Goal: Task Accomplishment & Management: Use online tool/utility

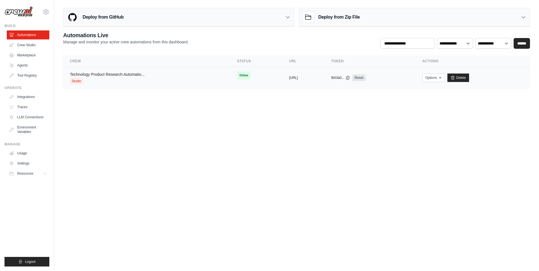
click at [126, 76] on link "Technology Product Research Automatio..." at bounding box center [107, 74] width 75 height 5
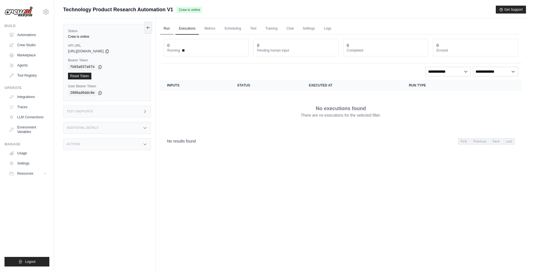
click at [168, 29] on link "Run" at bounding box center [166, 29] width 13 height 12
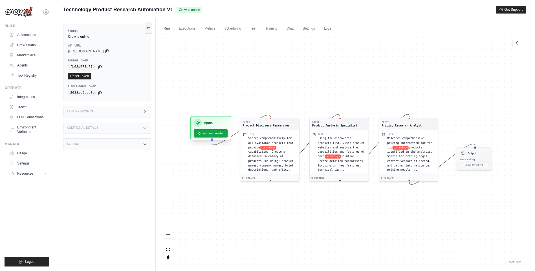
click at [214, 124] on div "Inputs" at bounding box center [211, 123] width 34 height 8
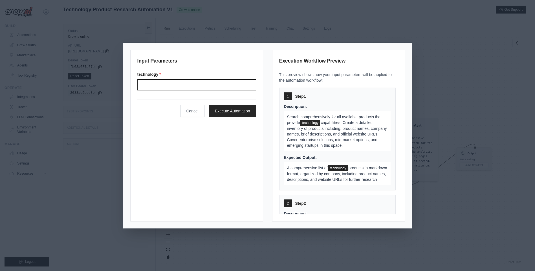
click at [177, 83] on input "Technology" at bounding box center [196, 85] width 119 height 11
click at [148, 85] on input "**********" at bounding box center [196, 85] width 119 height 11
drag, startPoint x: 184, startPoint y: 87, endPoint x: 125, endPoint y: 87, distance: 58.4
click at [125, 87] on div "**********" at bounding box center [268, 135] width 288 height 185
type input "*"
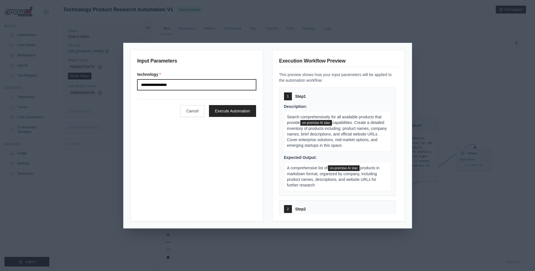
type input "**********"
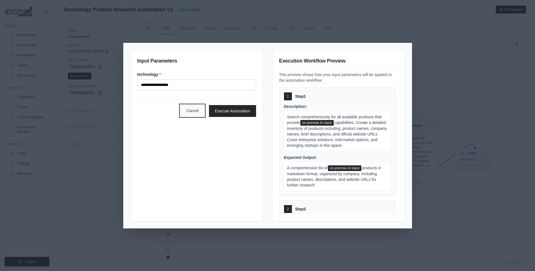
click at [194, 113] on button "Cancel" at bounding box center [192, 111] width 24 height 12
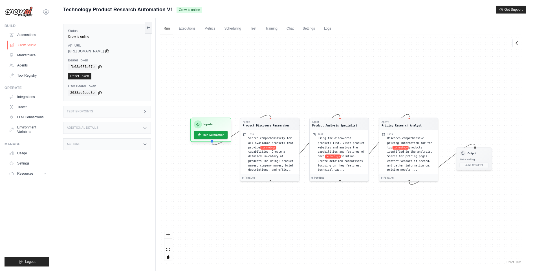
click at [27, 46] on link "Crew Studio" at bounding box center [28, 45] width 43 height 9
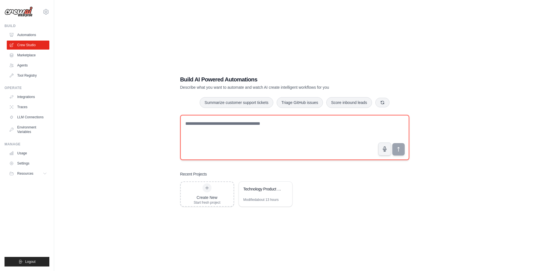
click at [196, 126] on textarea at bounding box center [294, 137] width 229 height 45
paste textarea "**********"
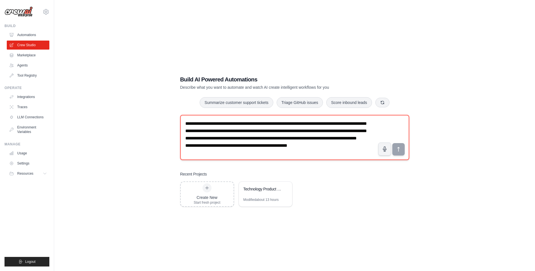
scroll to position [10, 0]
click at [214, 120] on textarea "**********" at bounding box center [294, 137] width 229 height 45
type textarea "**********"
drag, startPoint x: 222, startPoint y: 156, endPoint x: 171, endPoint y: 117, distance: 64.4
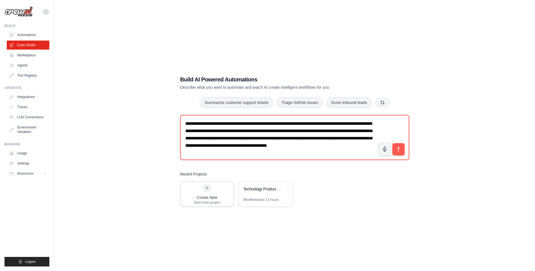
click at [171, 117] on div "**********" at bounding box center [294, 141] width 463 height 271
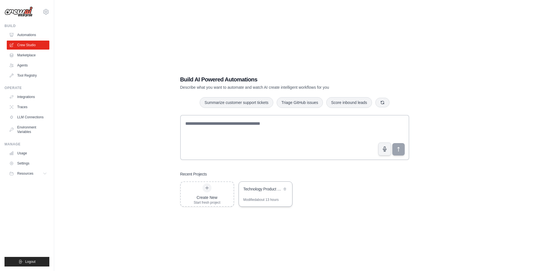
click at [265, 189] on div "Technology Product Research Automation" at bounding box center [262, 189] width 39 height 6
click at [24, 33] on link "Automations" at bounding box center [28, 34] width 43 height 9
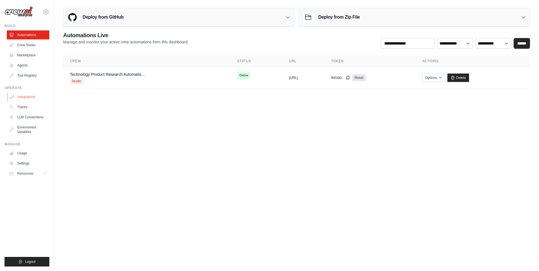
click at [30, 98] on link "Integrations" at bounding box center [28, 97] width 43 height 9
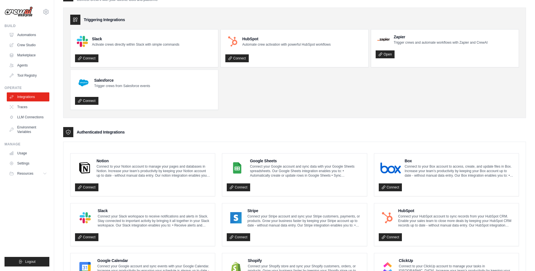
scroll to position [5, 0]
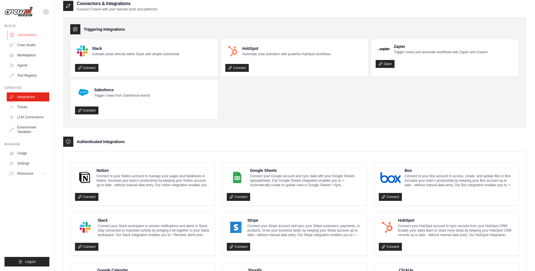
click at [26, 35] on link "Automations" at bounding box center [28, 34] width 43 height 9
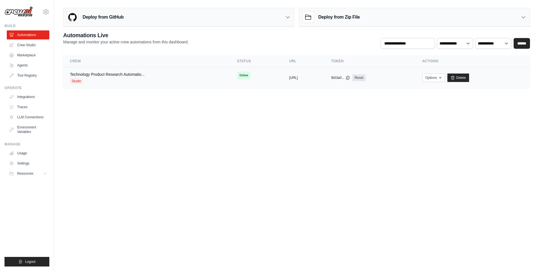
click at [104, 77] on div "Technology Product Research Automatio... Studio" at bounding box center [107, 78] width 75 height 12
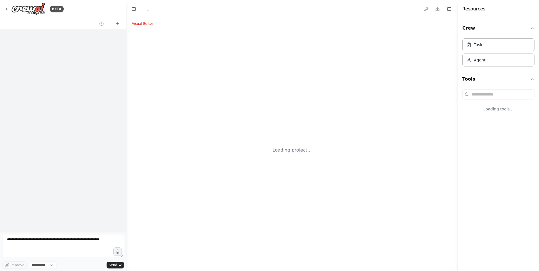
select select "****"
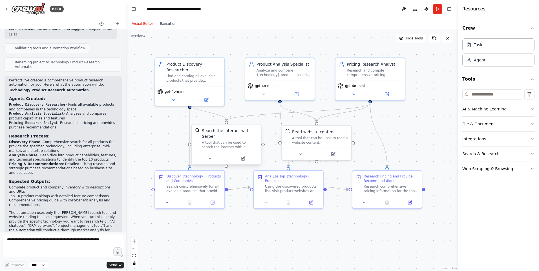
scroll to position [274, 0]
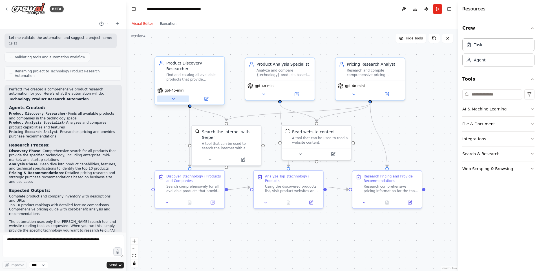
click at [176, 96] on button at bounding box center [173, 99] width 32 height 7
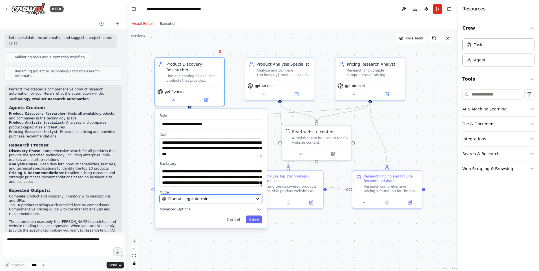
click at [252, 196] on div "OpenAI - gpt-4o-mini" at bounding box center [207, 199] width 91 height 6
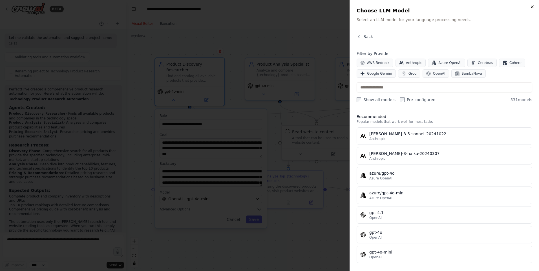
drag, startPoint x: 533, startPoint y: 8, endPoint x: 452, endPoint y: 26, distance: 82.5
click at [533, 8] on icon "button" at bounding box center [532, 7] width 5 height 5
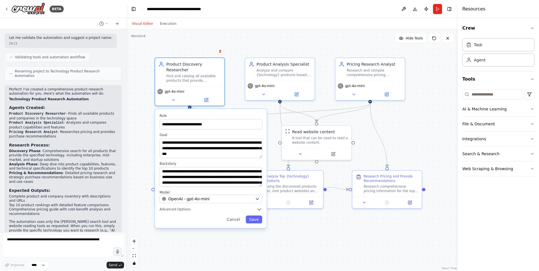
click at [137, 179] on div ".deletable-edge-delete-btn { width: 20px; height: 20px; border: 0px solid #ffff…" at bounding box center [292, 150] width 332 height 242
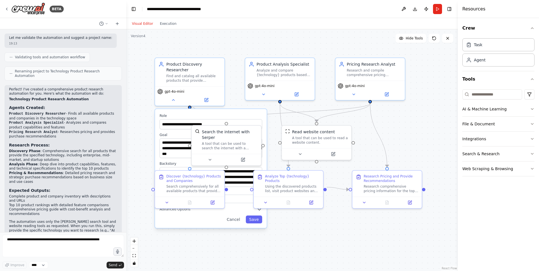
click at [140, 179] on div ".deletable-edge-delete-btn { width: 20px; height: 20px; border: 0px solid #ffff…" at bounding box center [292, 150] width 332 height 242
click at [355, 249] on div ".deletable-edge-delete-btn { width: 20px; height: 20px; border: 0px solid #ffff…" at bounding box center [292, 150] width 332 height 242
click at [235, 216] on button "Cancel" at bounding box center [233, 220] width 20 height 8
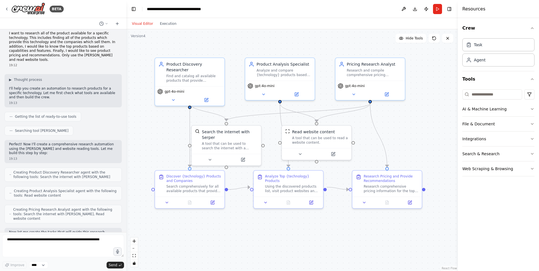
scroll to position [0, 0]
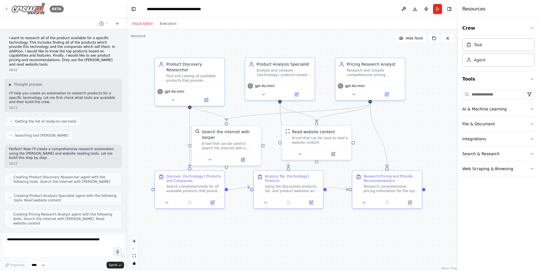
click at [8, 9] on icon at bounding box center [7, 9] width 5 height 5
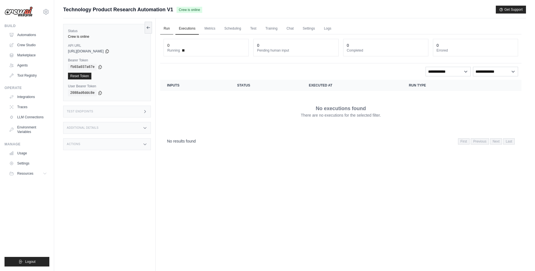
click at [167, 29] on link "Run" at bounding box center [166, 29] width 13 height 12
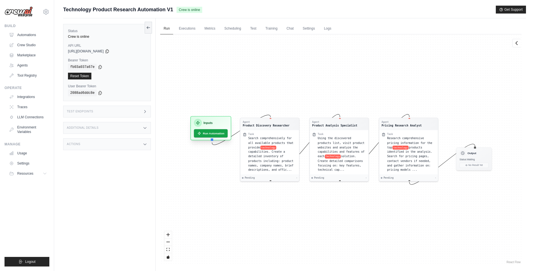
click at [208, 123] on h3 "Inputs" at bounding box center [208, 123] width 9 height 5
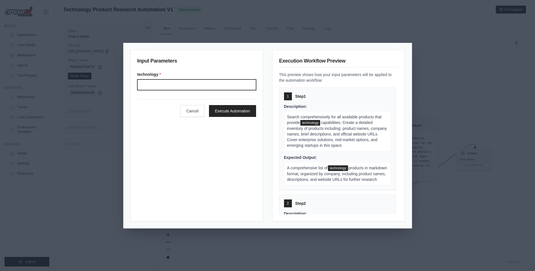
click at [183, 84] on input "Technology" at bounding box center [196, 85] width 119 height 11
type input "**********"
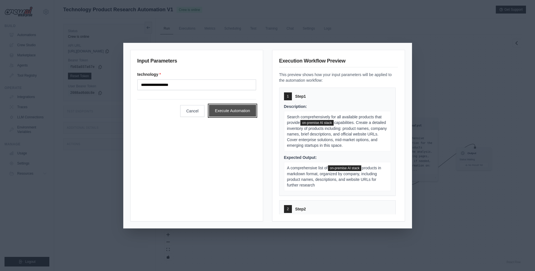
click at [236, 112] on button "Execute Automation" at bounding box center [232, 111] width 47 height 12
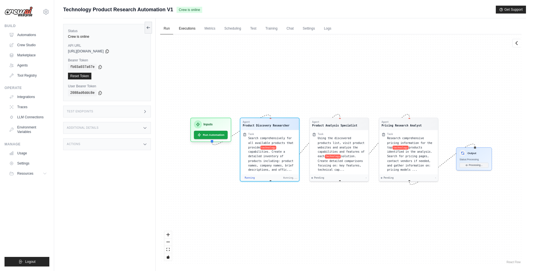
click at [188, 29] on link "Executions" at bounding box center [186, 29] width 23 height 12
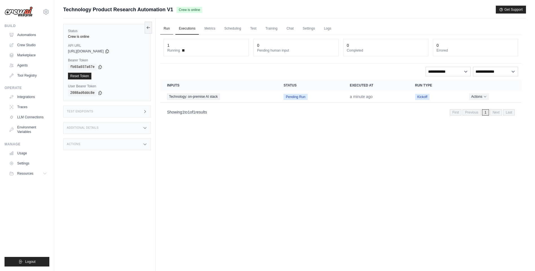
click at [166, 27] on link "Run" at bounding box center [166, 29] width 13 height 12
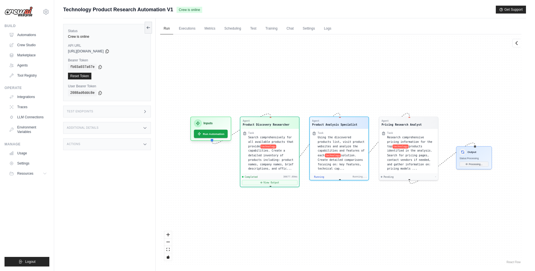
scroll to position [41, 0]
click at [274, 179] on button "View Output" at bounding box center [270, 181] width 56 height 5
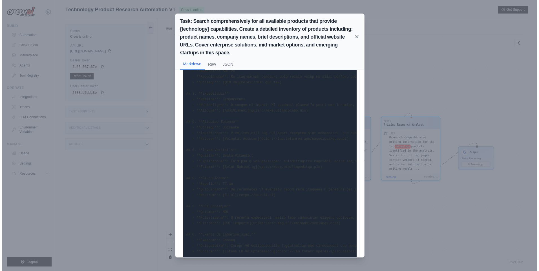
scroll to position [125, 0]
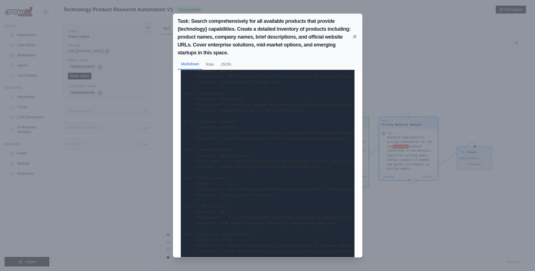
click at [355, 37] on icon at bounding box center [355, 37] width 6 height 6
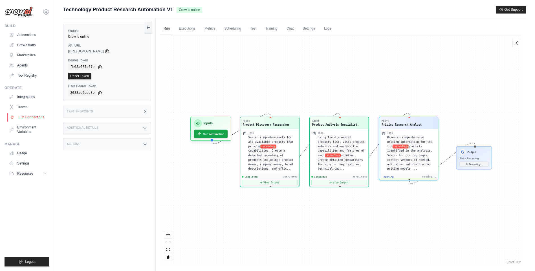
click at [28, 116] on link "LLM Connections" at bounding box center [28, 117] width 43 height 9
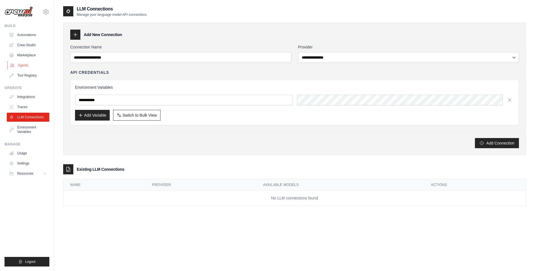
click at [25, 65] on link "Agents" at bounding box center [28, 65] width 43 height 9
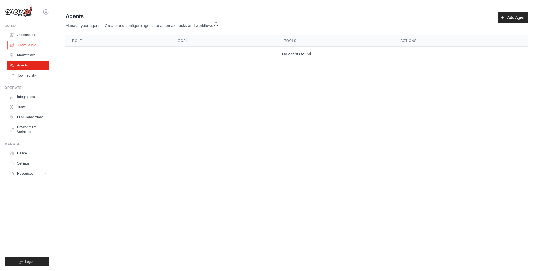
click at [30, 44] on link "Crew Studio" at bounding box center [28, 45] width 43 height 9
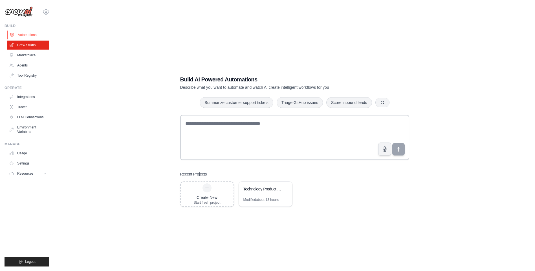
click at [19, 33] on link "Automations" at bounding box center [28, 34] width 43 height 9
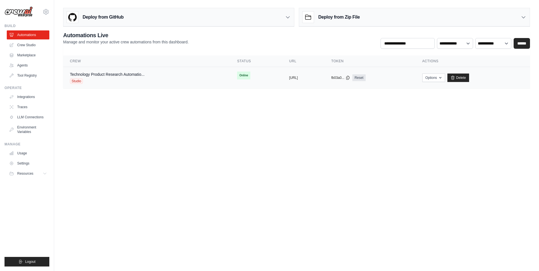
click at [151, 78] on div "Technology Product Research Automatio... Studio" at bounding box center [147, 78] width 154 height 12
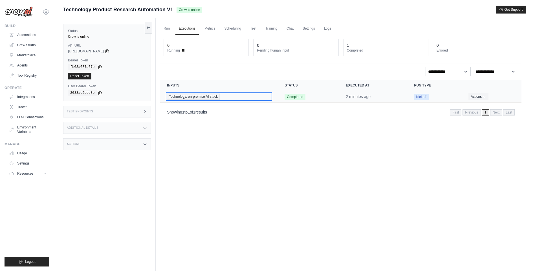
click at [235, 98] on div "Technology: on-premise AI stack" at bounding box center [219, 97] width 104 height 6
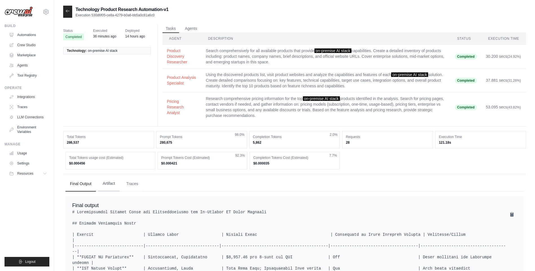
click at [109, 185] on button "Artifact" at bounding box center [108, 183] width 21 height 15
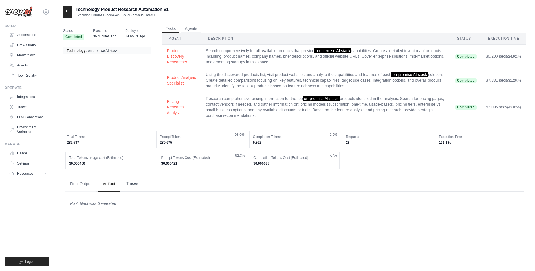
click at [129, 186] on button "Traces" at bounding box center [132, 183] width 21 height 15
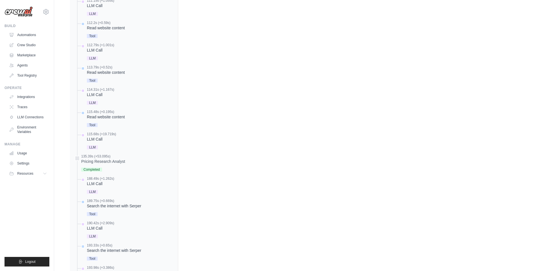
scroll to position [846, 0]
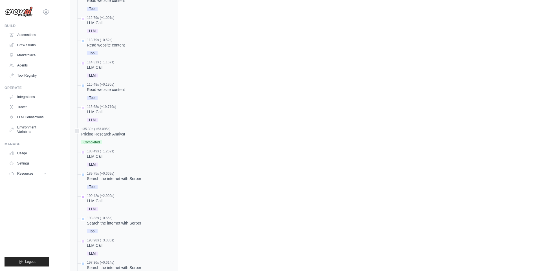
click at [94, 210] on span "LLM" at bounding box center [92, 209] width 11 height 4
click at [96, 199] on div "LLM Call" at bounding box center [100, 201] width 27 height 6
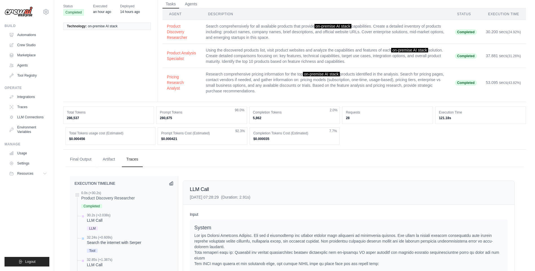
scroll to position [0, 0]
